Goal: Find specific page/section: Find specific page/section

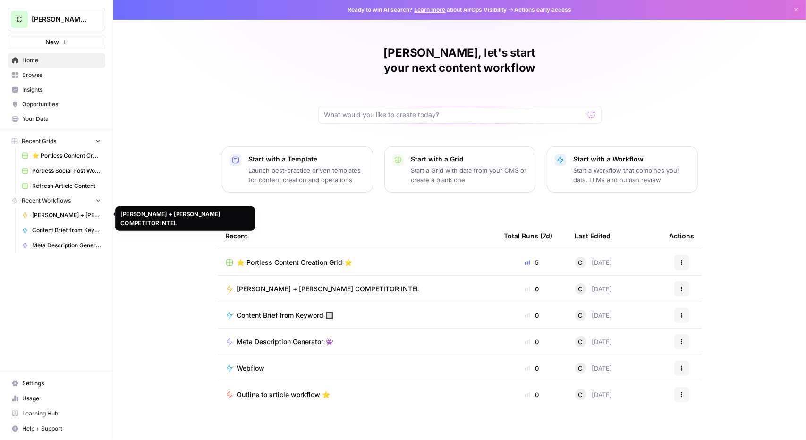
click at [68, 213] on span "[PERSON_NAME] + [PERSON_NAME] COMPETITOR INTEL" at bounding box center [66, 215] width 69 height 9
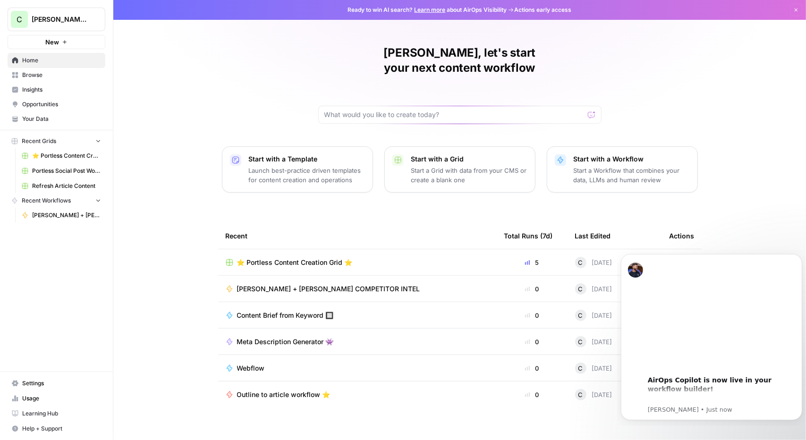
click at [64, 214] on span "[PERSON_NAME] + [PERSON_NAME] COMPETITOR INTEL" at bounding box center [66, 215] width 69 height 9
click at [57, 78] on span "Browse" at bounding box center [61, 75] width 79 height 9
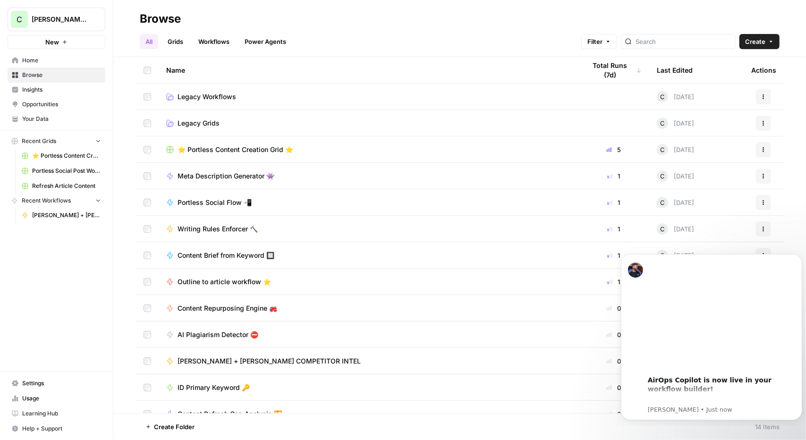
click at [238, 152] on span "⭐️ Portless Content Creation Grid ⭐️" at bounding box center [236, 149] width 116 height 9
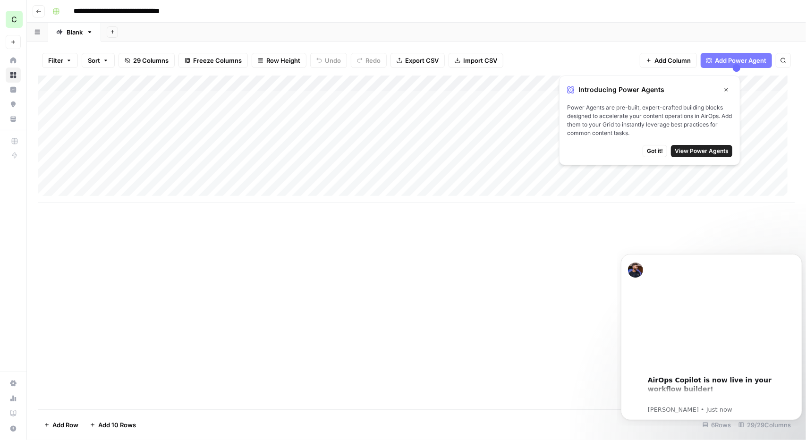
click at [653, 153] on span "Got it!" at bounding box center [655, 151] width 16 height 9
